Goal: Contribute content

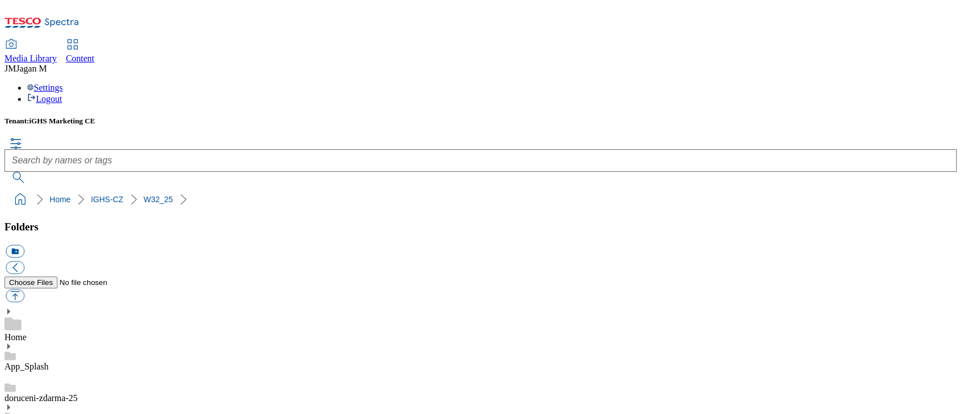
scroll to position [5718, 0]
click at [24, 289] on button "button" at bounding box center [15, 295] width 19 height 13
type input "C:\fakepath\Slide_banner_1_CZ.jpg"
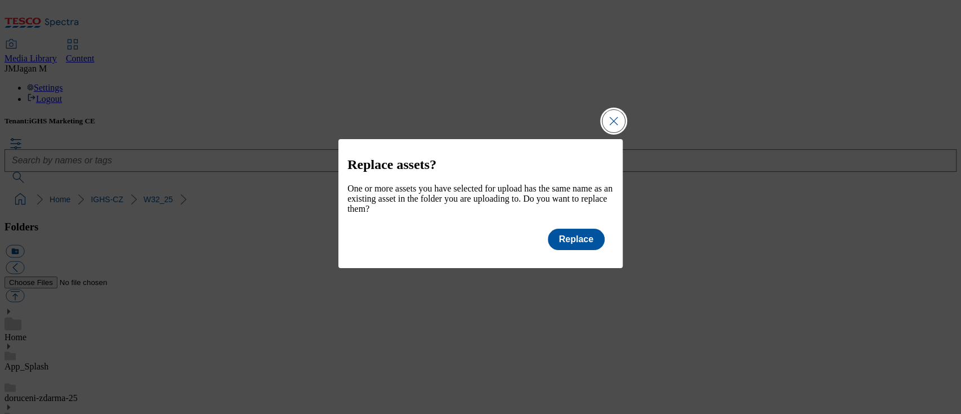
click at [612, 111] on button "Close Modal" at bounding box center [613, 121] width 23 height 23
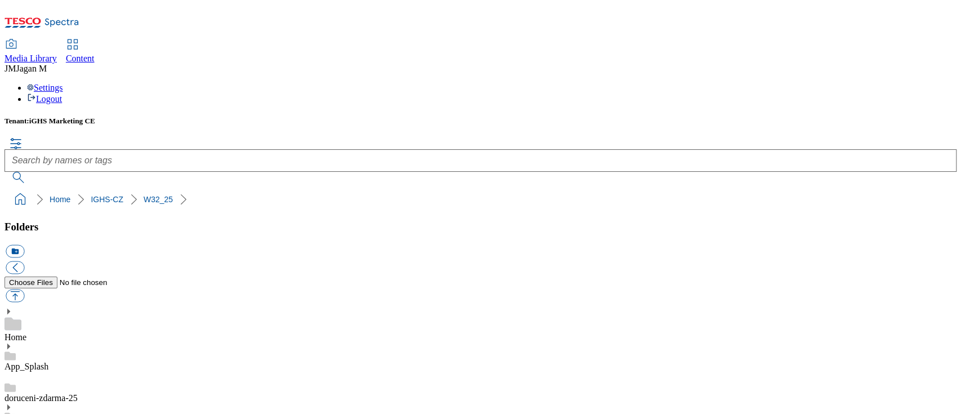
scroll to position [5793, 0]
click at [24, 289] on button "button" at bounding box center [15, 295] width 19 height 13
type input "C:\fakepath\Slide_banner_1_CZ.jpg"
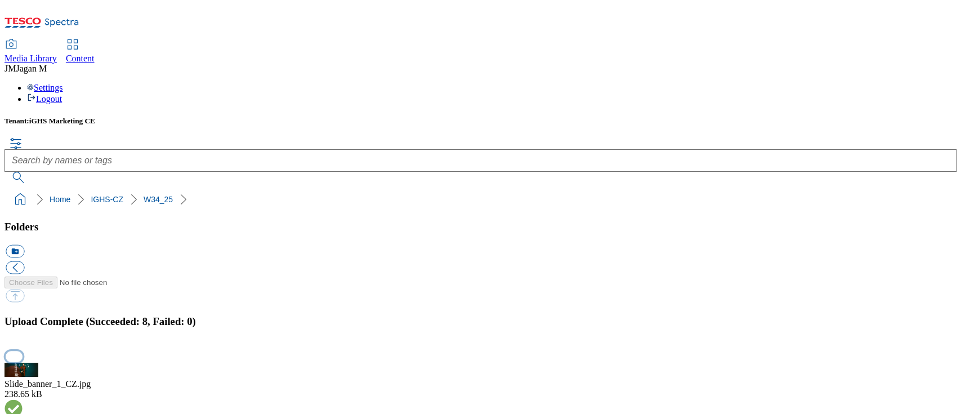
click at [23, 351] on button "button" at bounding box center [14, 356] width 17 height 11
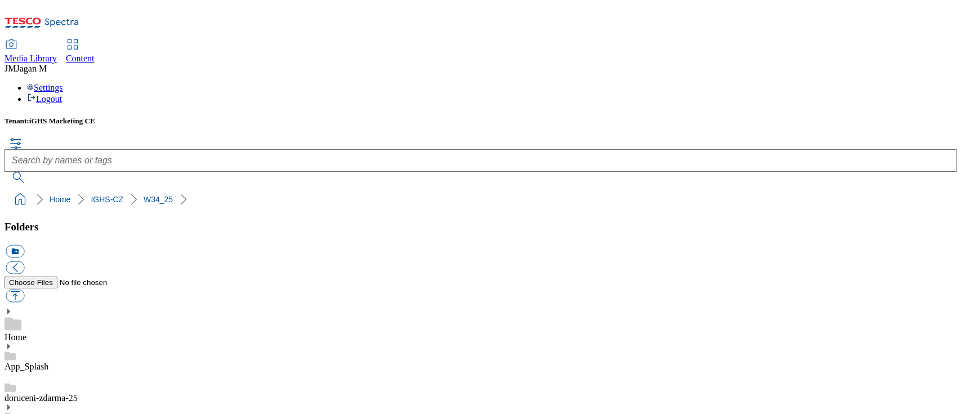
scroll to position [0, 0]
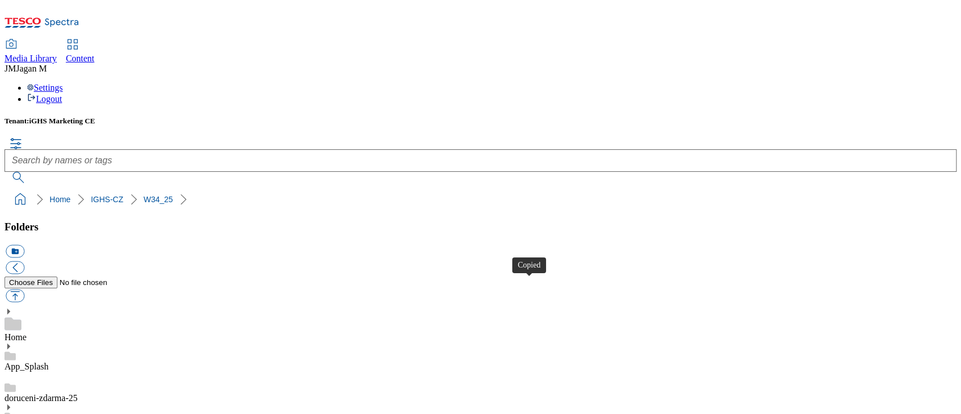
scroll to position [150, 0]
